Goal: Information Seeking & Learning: Learn about a topic

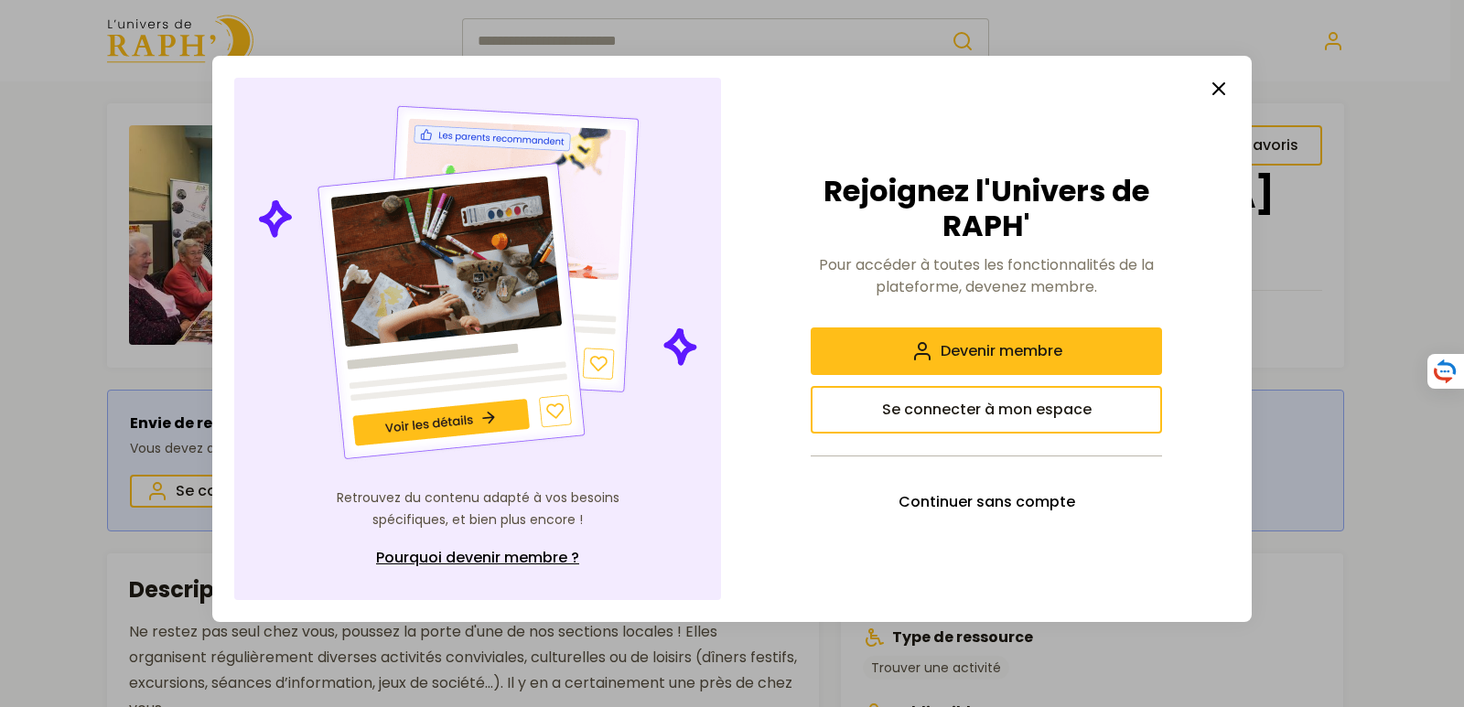
click at [1219, 87] on icon "button" at bounding box center [1219, 89] width 22 height 22
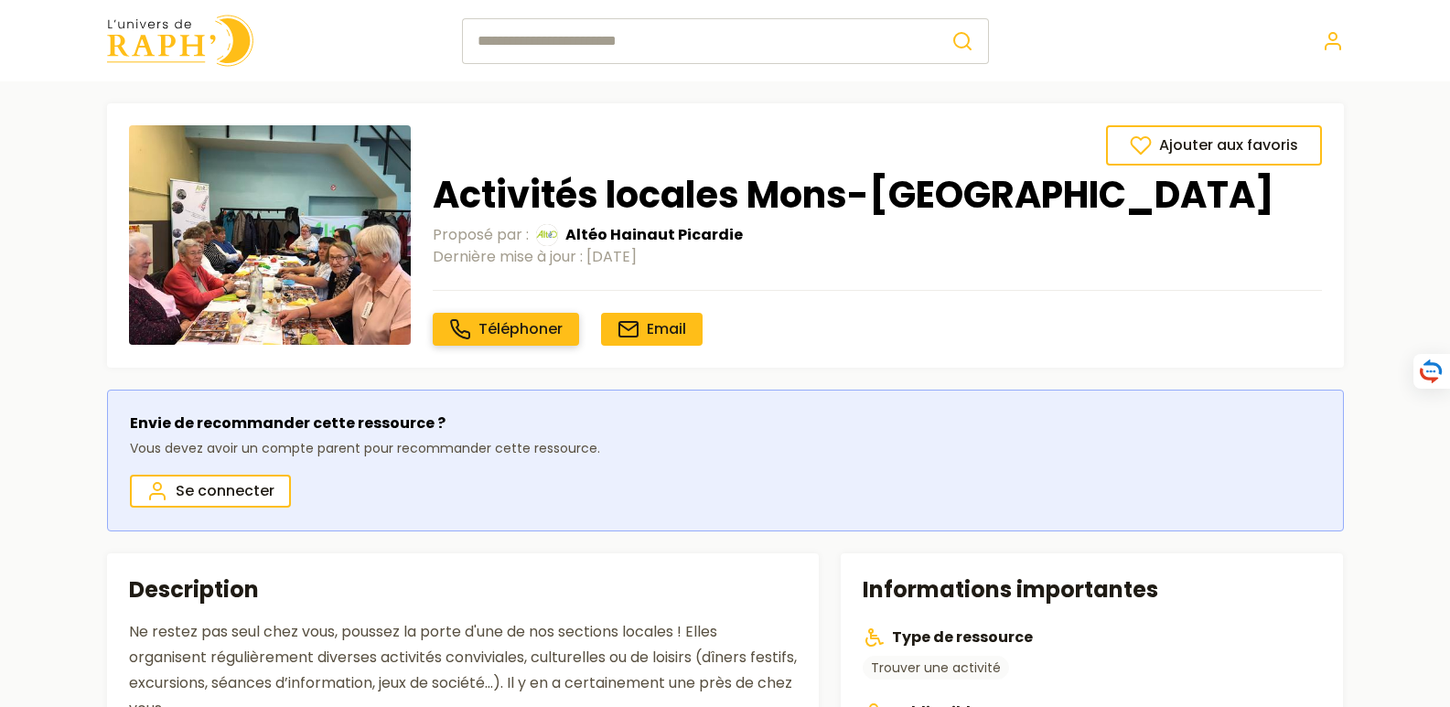
click at [523, 323] on span "Téléphoner" at bounding box center [520, 328] width 84 height 21
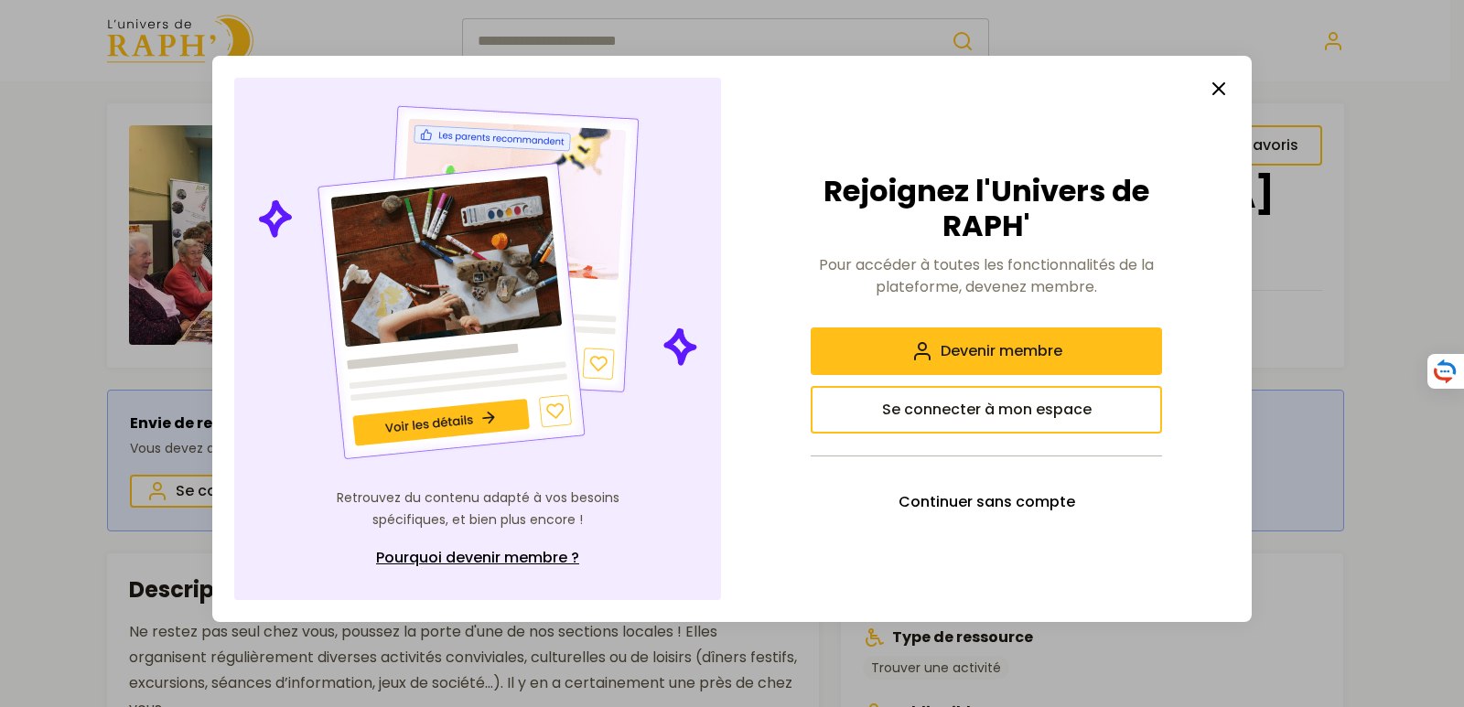
click at [490, 414] on img at bounding box center [477, 283] width 447 height 366
click at [452, 419] on img at bounding box center [477, 283] width 447 height 366
click at [444, 267] on img at bounding box center [477, 283] width 447 height 366
click at [994, 500] on span "Continuer sans compte" at bounding box center [986, 502] width 177 height 22
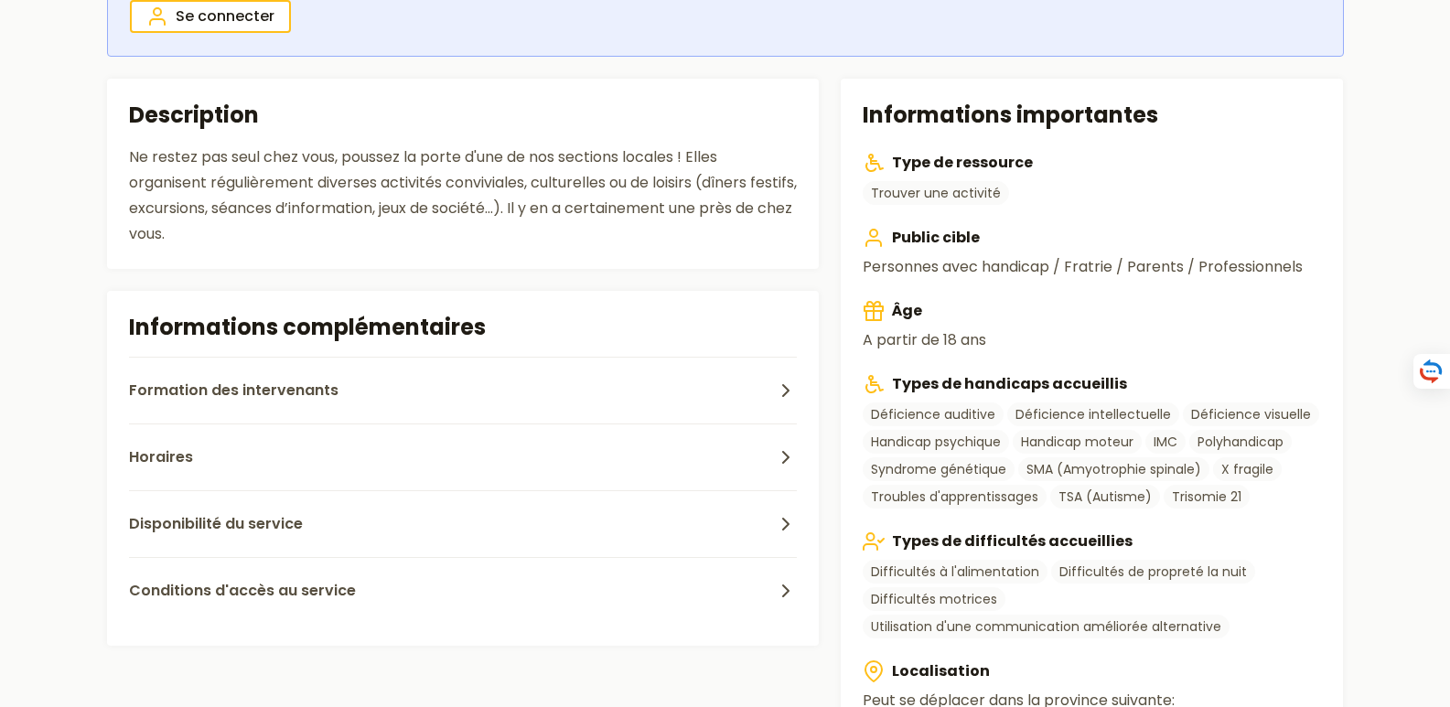
scroll to position [596, 0]
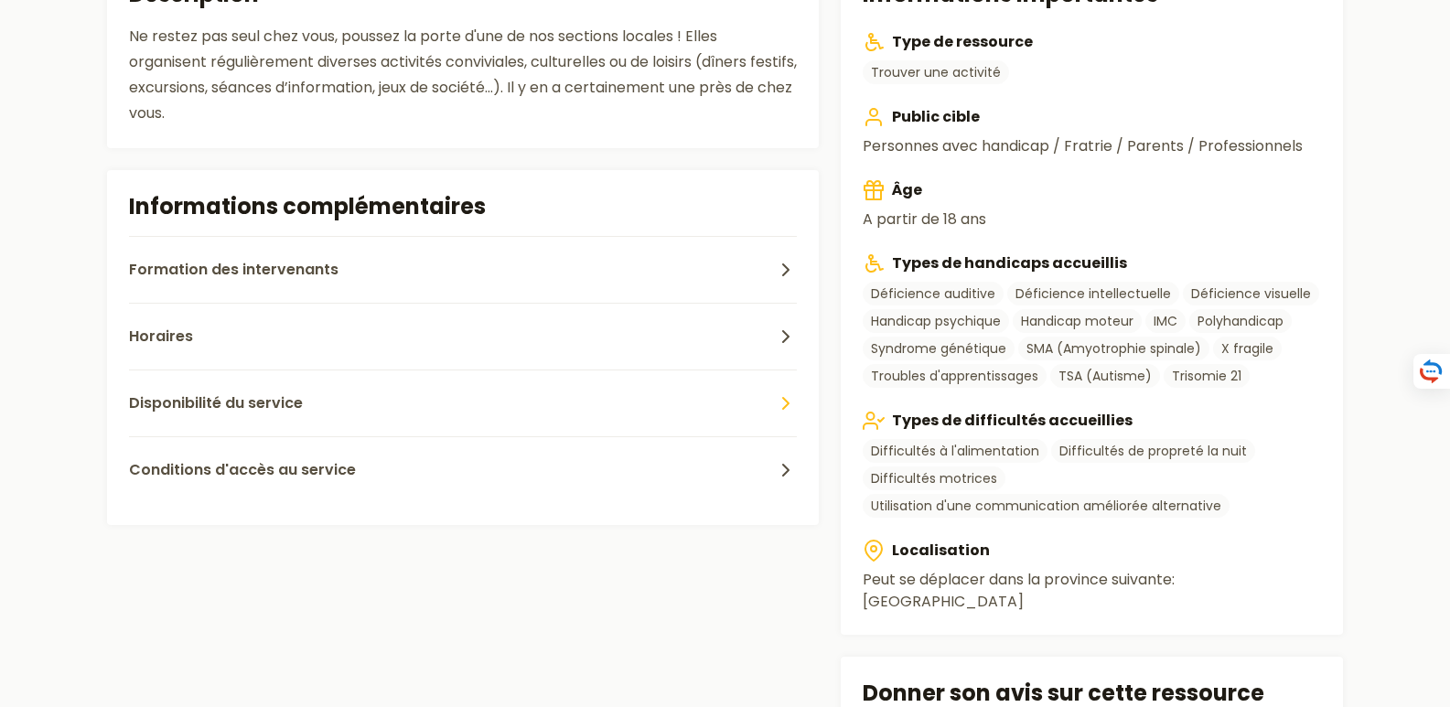
click at [787, 404] on icon "button" at bounding box center [786, 403] width 22 height 22
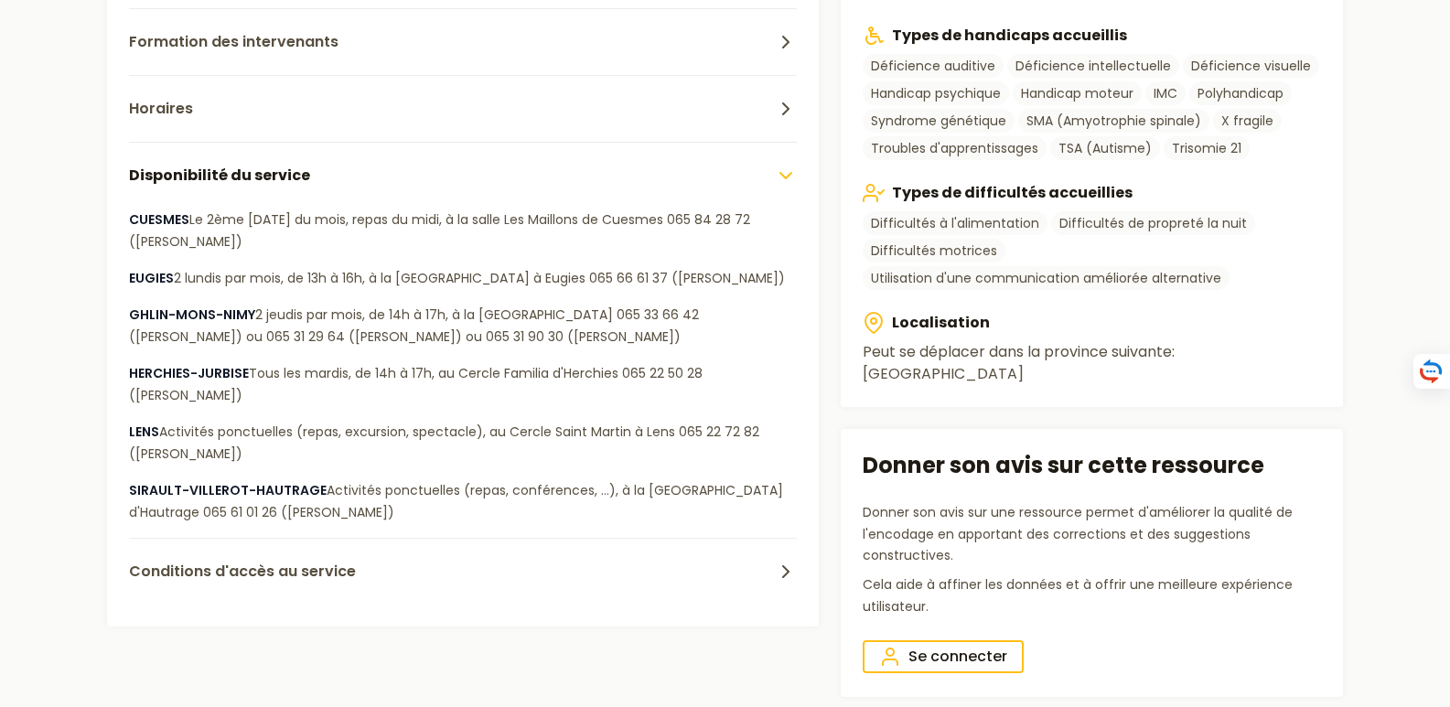
scroll to position [821, 0]
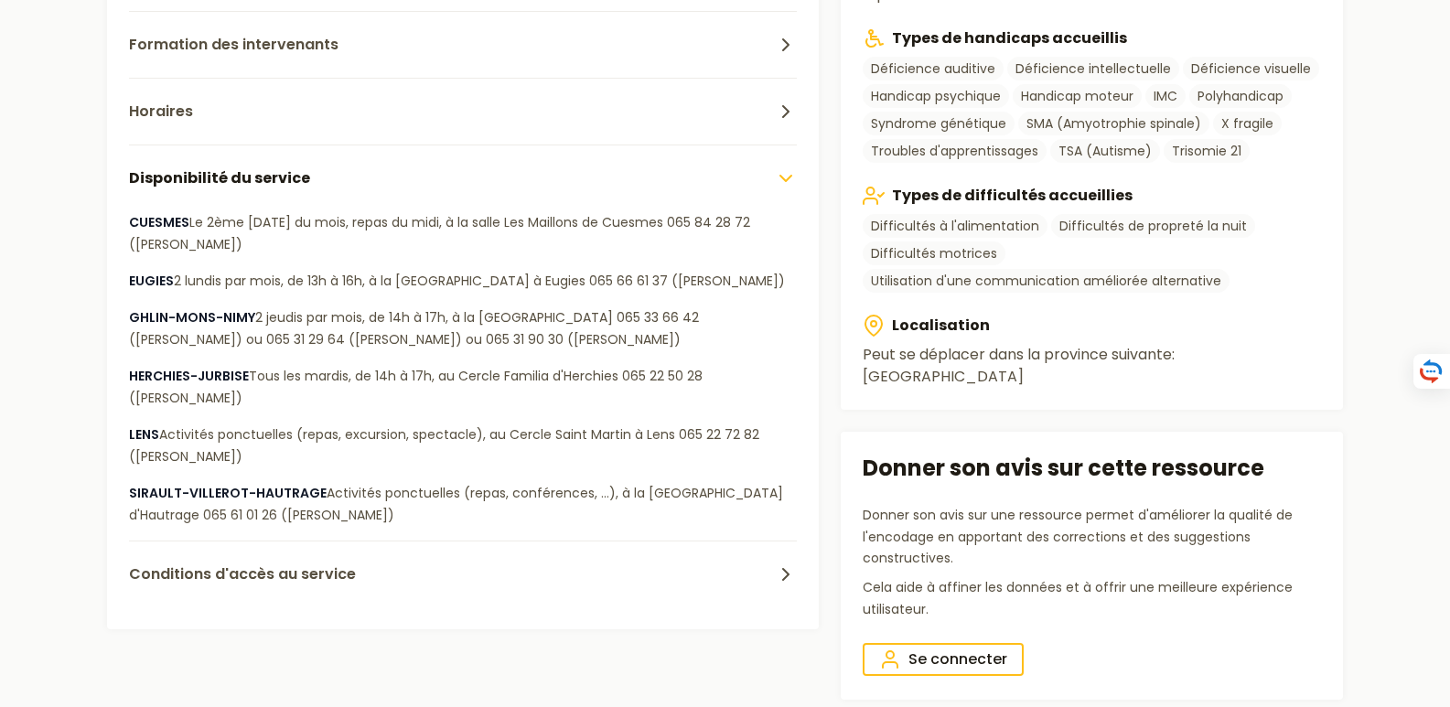
click at [787, 176] on icon "button" at bounding box center [786, 178] width 22 height 22
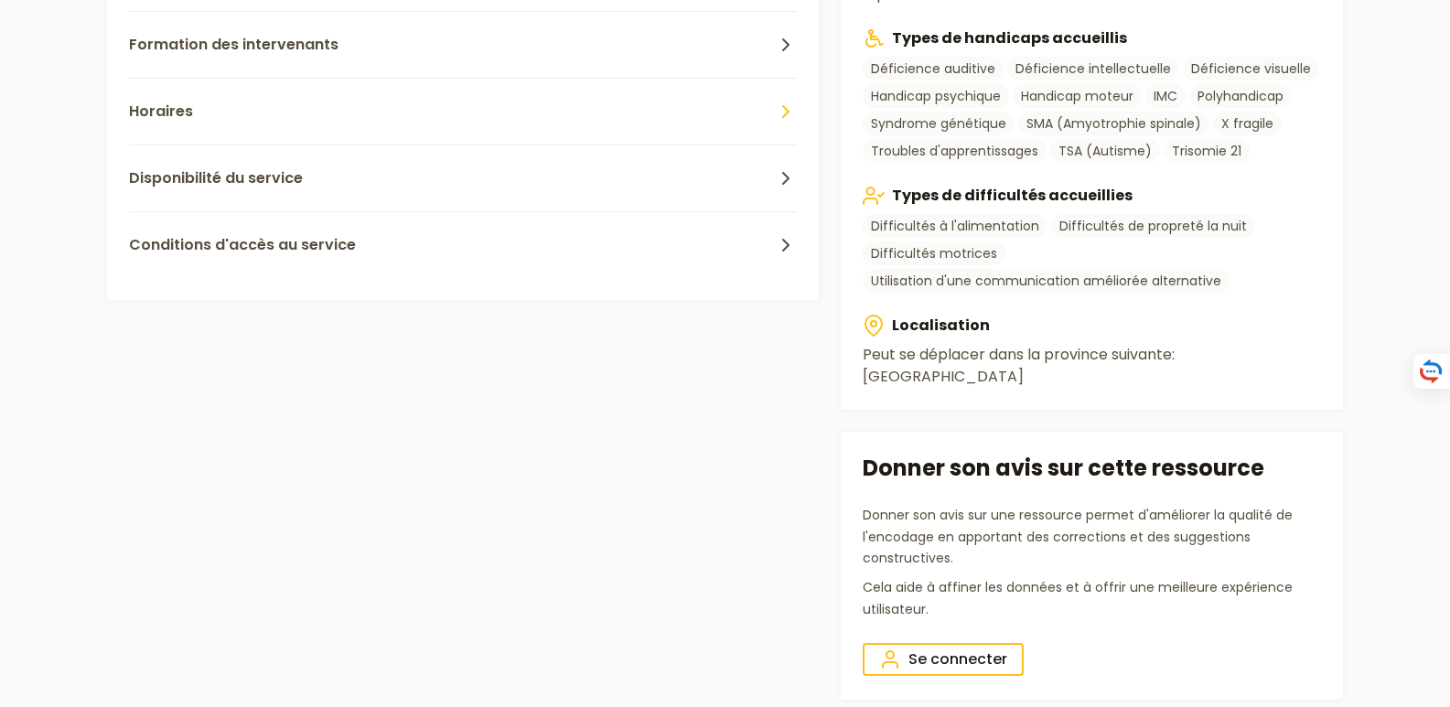
click at [788, 112] on polyline "button" at bounding box center [785, 111] width 5 height 11
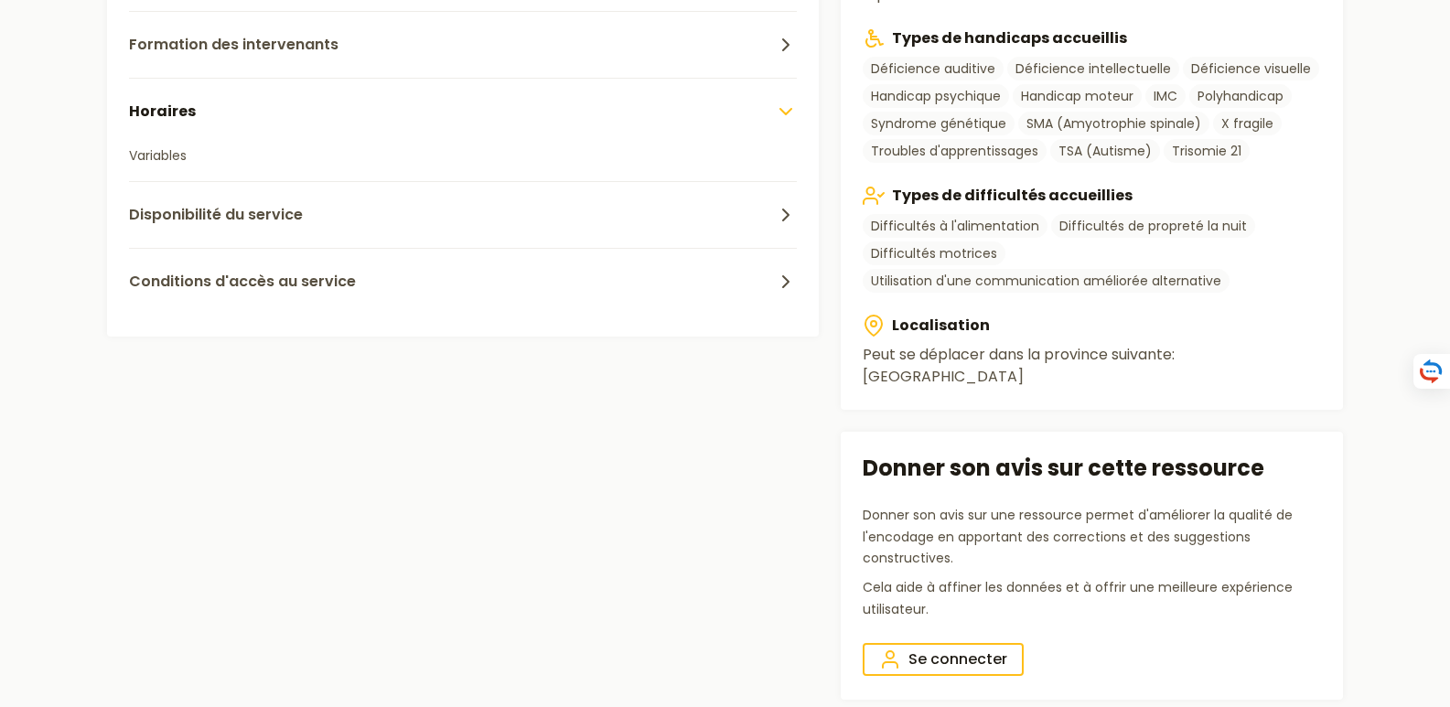
click at [788, 112] on polyline "button" at bounding box center [785, 111] width 11 height 5
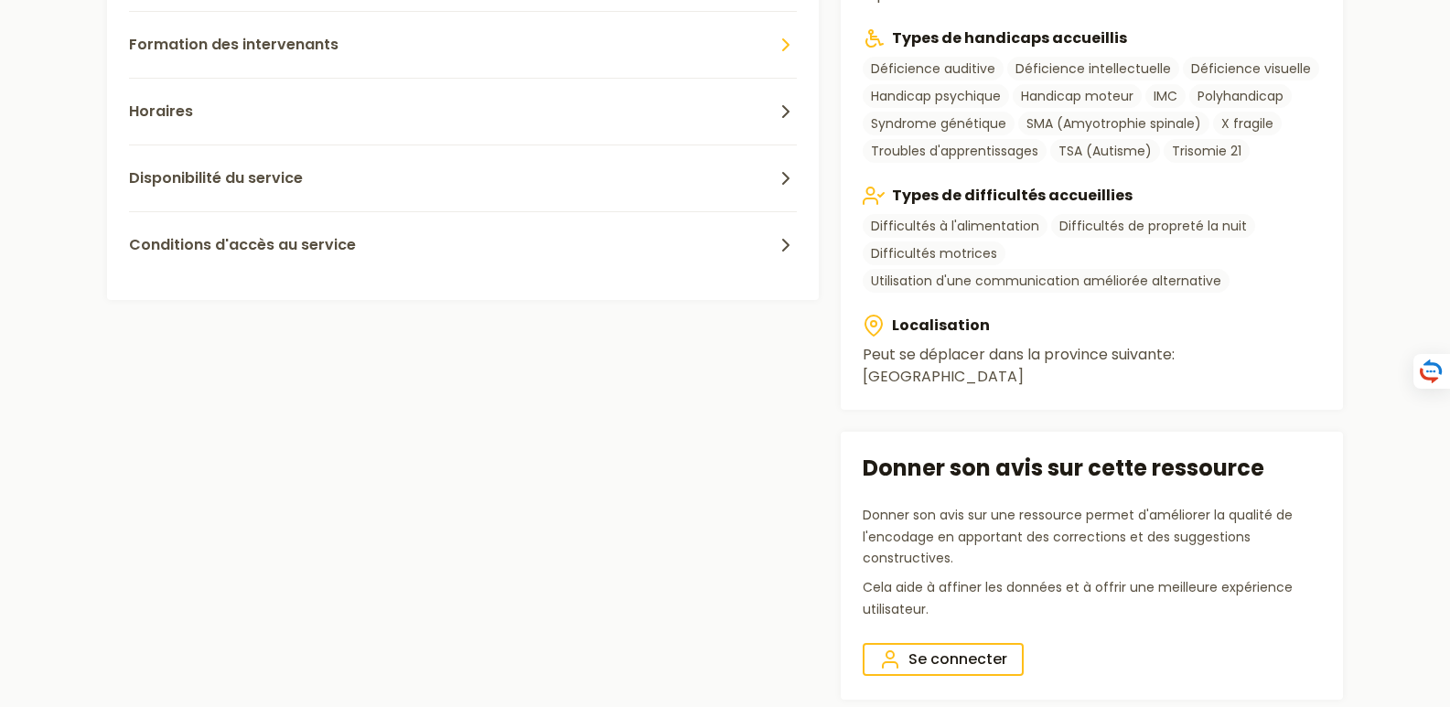
click at [786, 43] on polyline "button" at bounding box center [785, 44] width 5 height 11
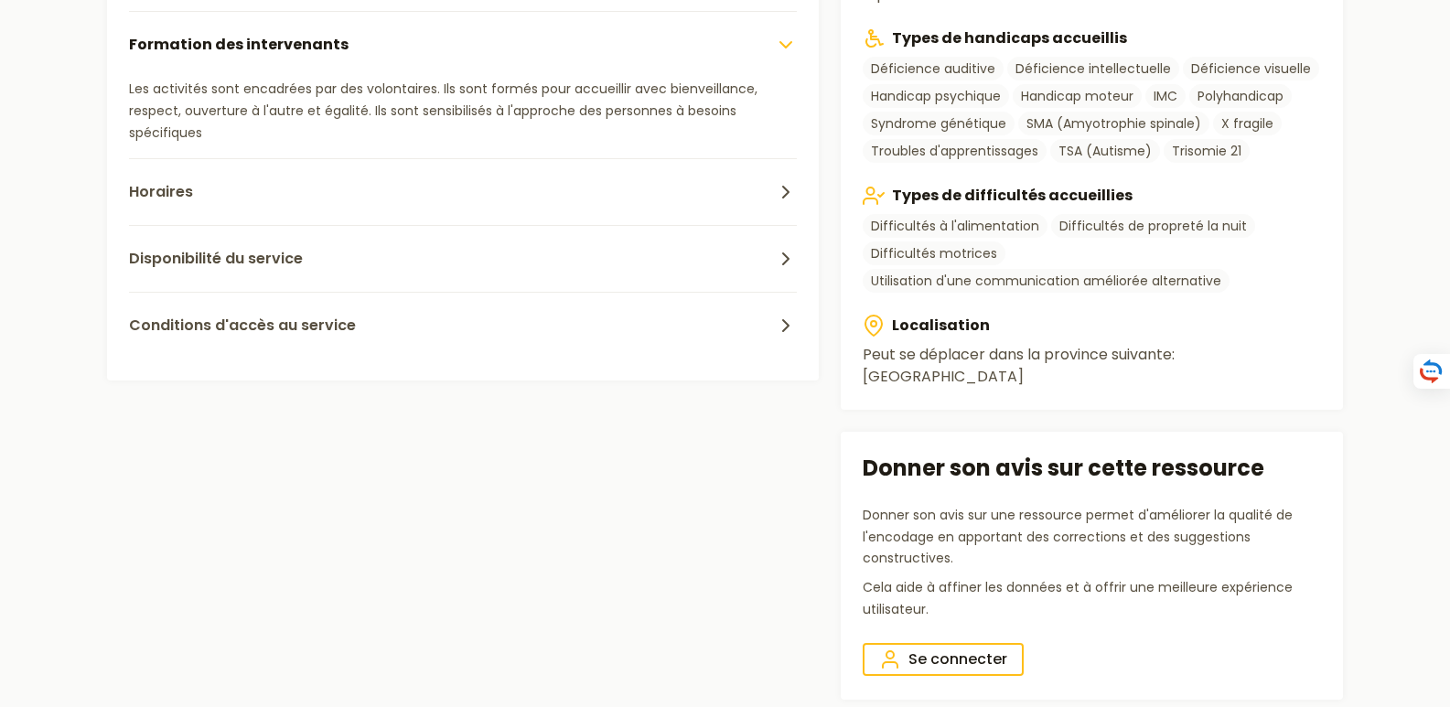
click at [786, 43] on icon "button" at bounding box center [786, 45] width 22 height 22
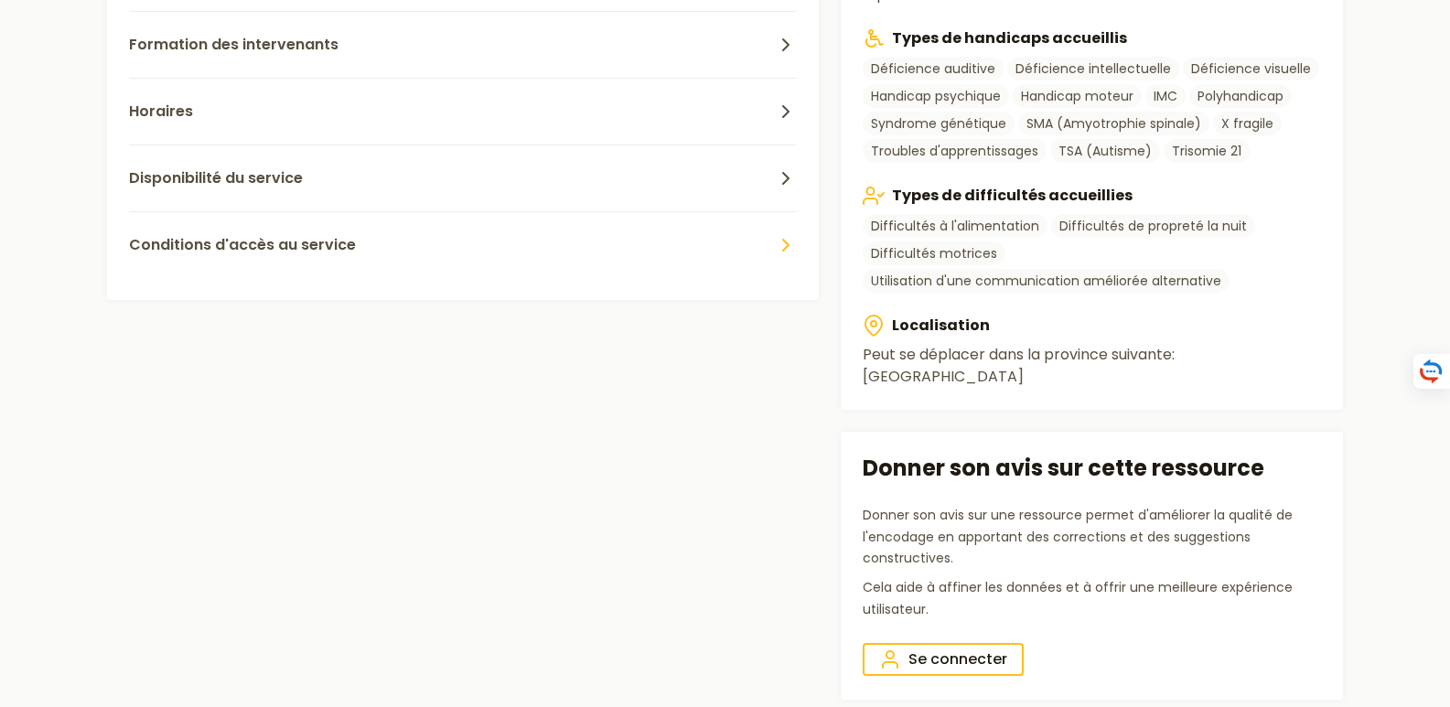
click at [789, 242] on icon "button" at bounding box center [786, 245] width 22 height 22
click at [787, 242] on icon "button" at bounding box center [786, 245] width 22 height 22
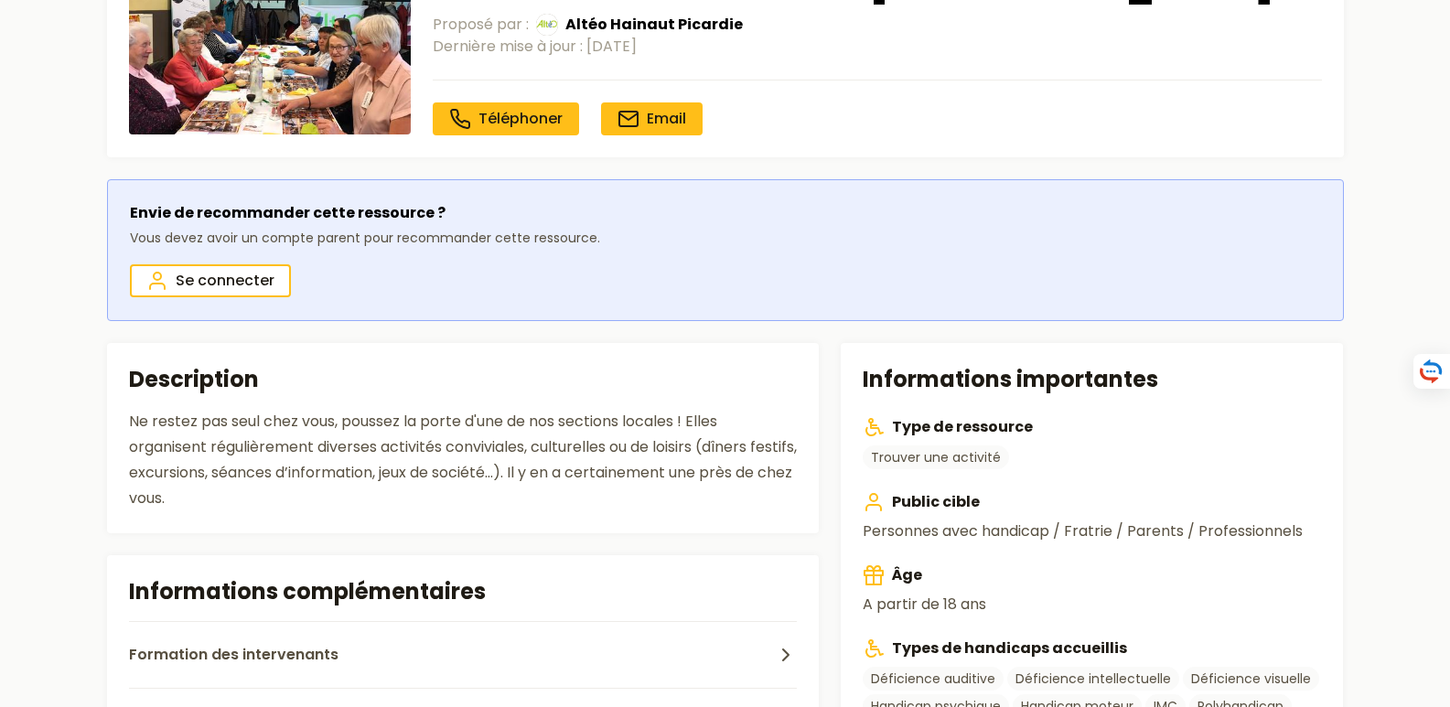
scroll to position [0, 0]
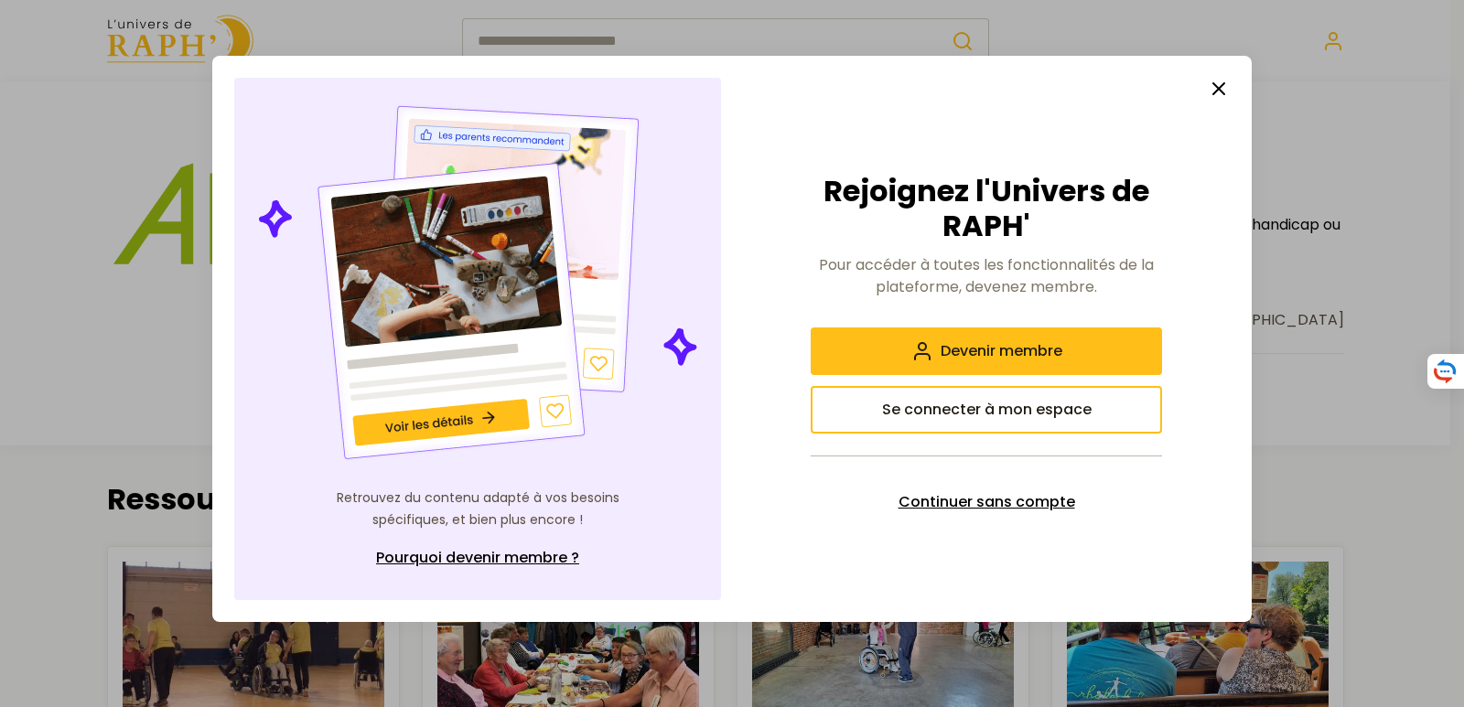
click at [951, 499] on span "Continuer sans compte" at bounding box center [986, 502] width 177 height 22
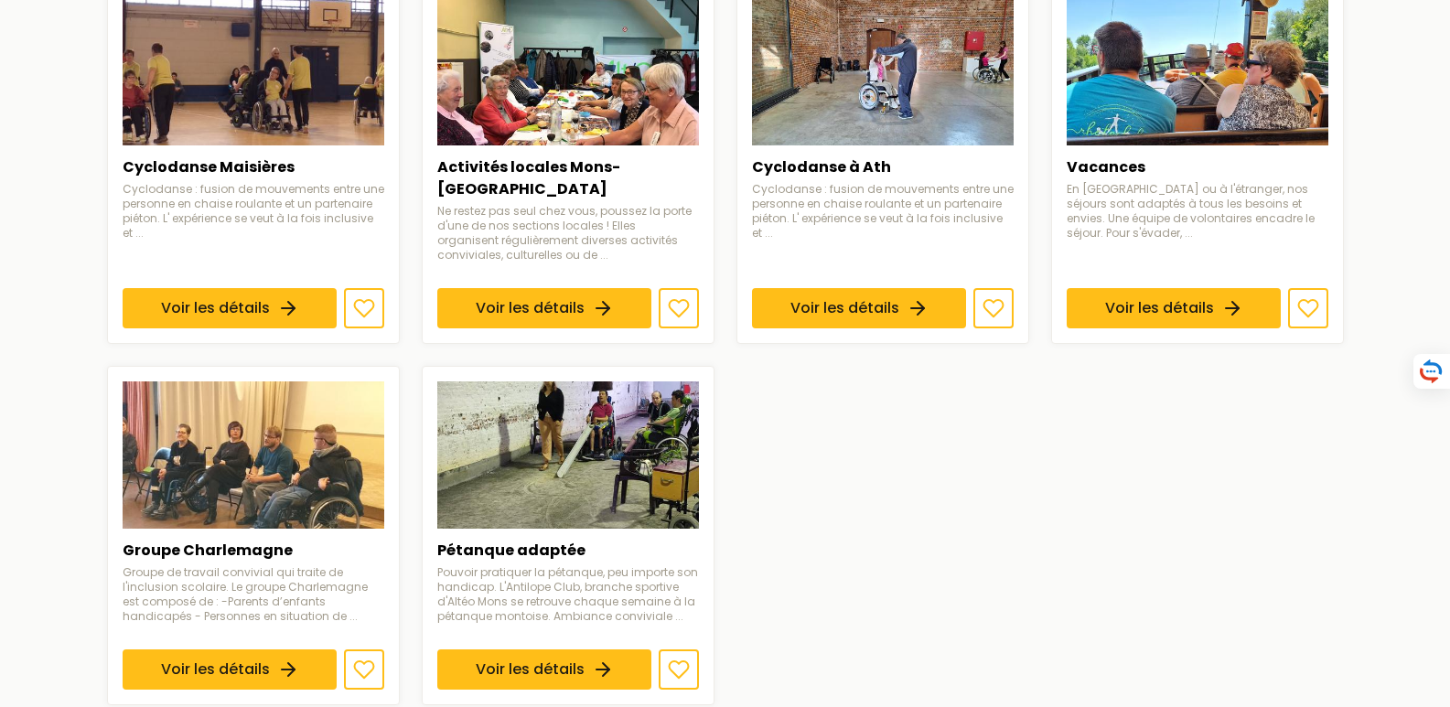
scroll to position [572, 0]
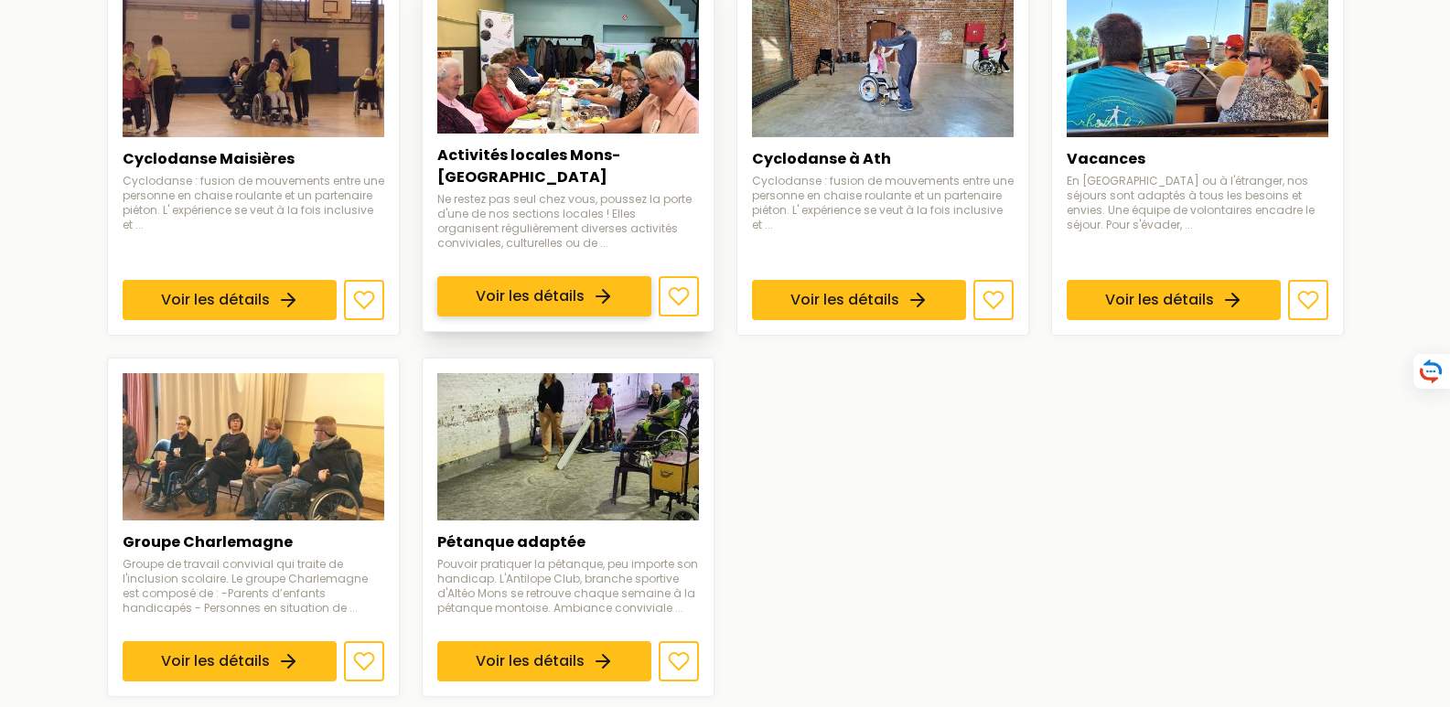
click at [600, 276] on link "Voir les détails" at bounding box center [544, 296] width 214 height 40
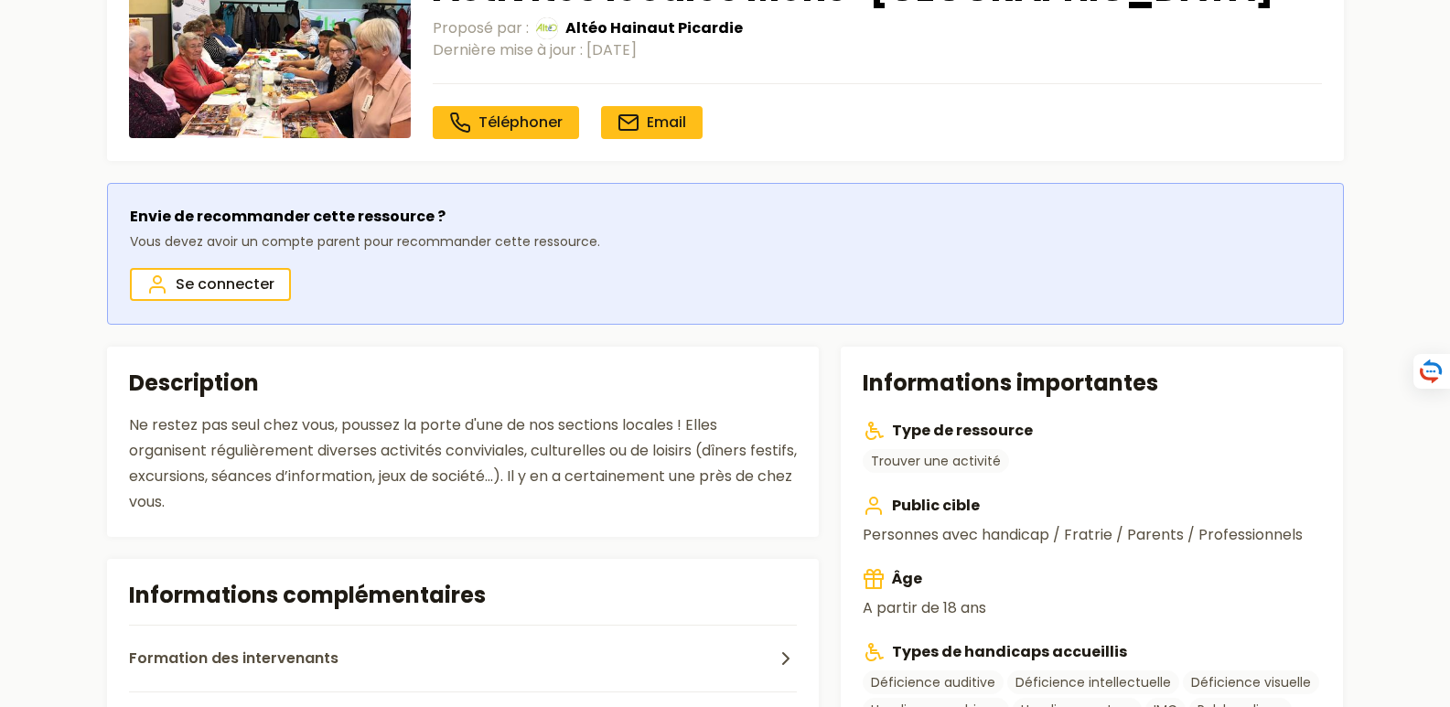
scroll to position [292, 0]
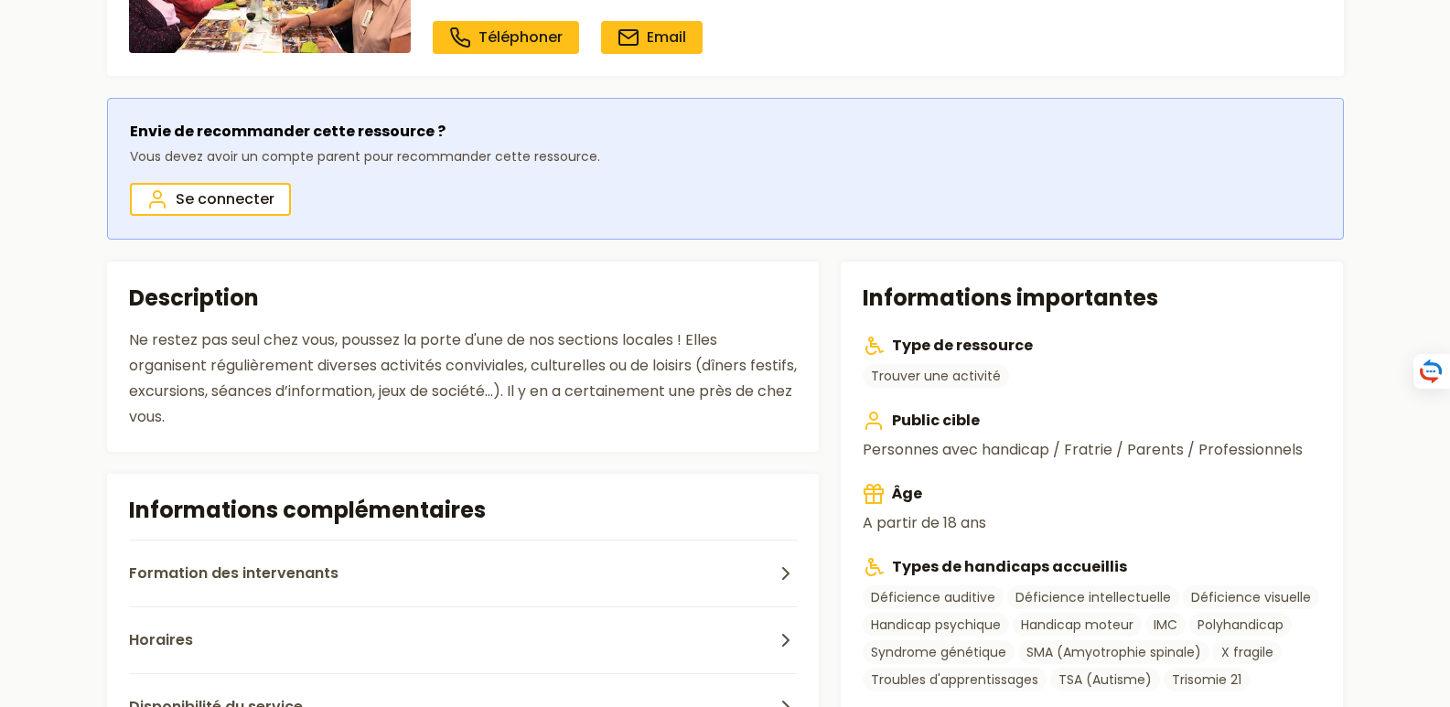
click at [1446, 696] on main "Ajouter aux favoris Activités locales Mons-Borinage Proposé par : Altéo Hainaut…" at bounding box center [725, 553] width 1450 height 1482
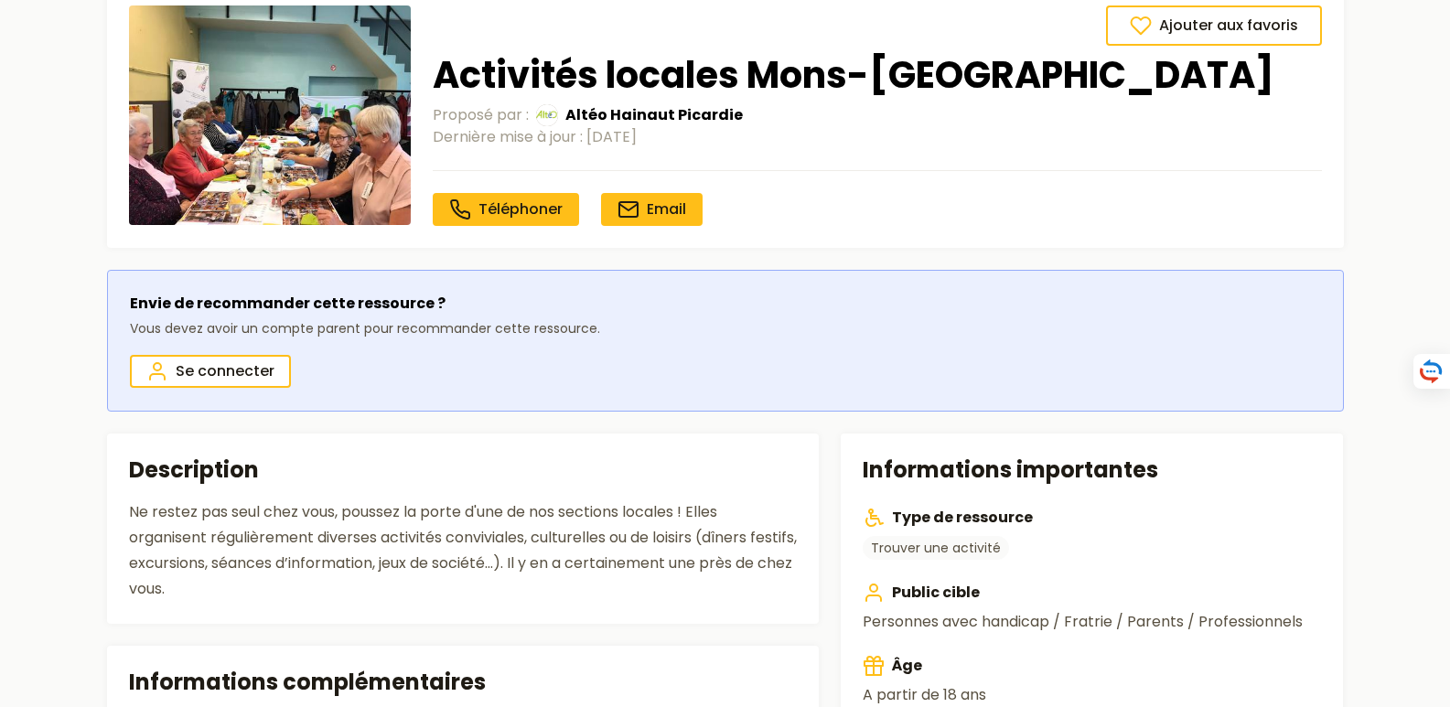
scroll to position [0, 0]
